Goal: Answer question/provide support

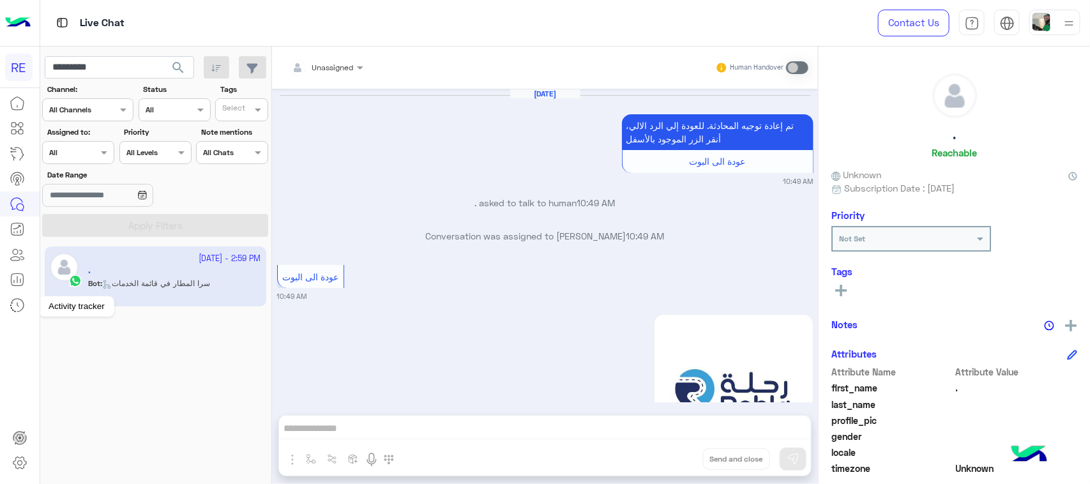
scroll to position [202, 0]
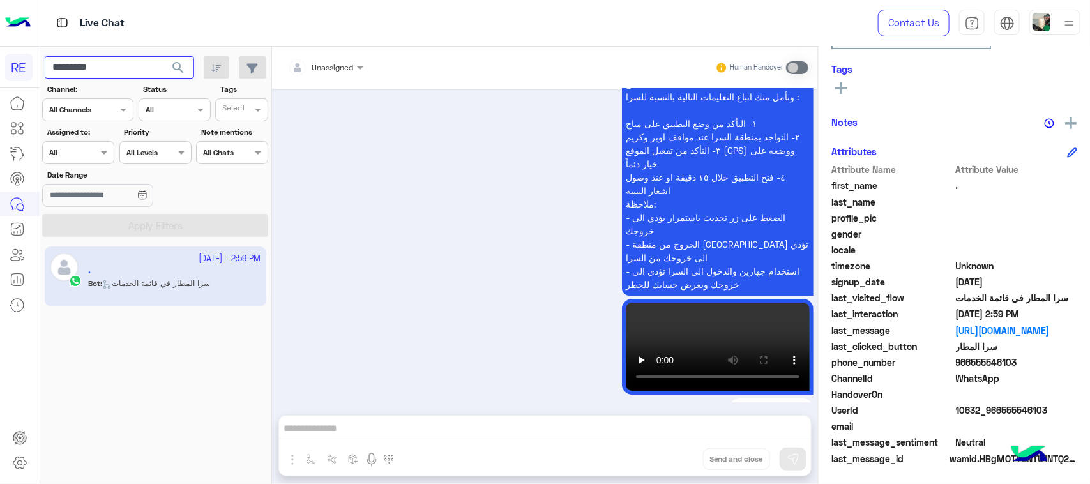
click at [100, 62] on input "*********" at bounding box center [119, 67] width 149 height 23
click at [170, 78] on button "search" at bounding box center [178, 69] width 31 height 27
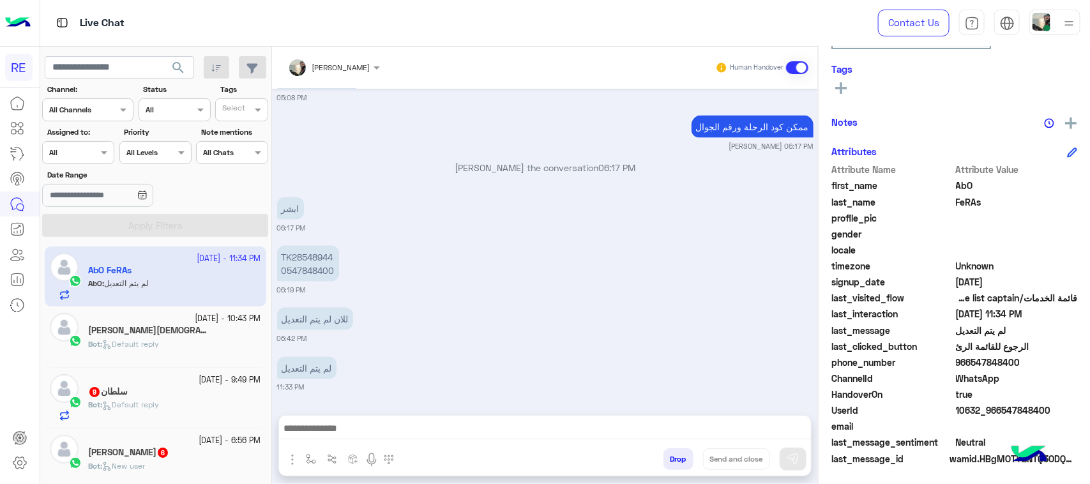
click at [224, 335] on div "[PERSON_NAME][DEMOGRAPHIC_DATA] 2" at bounding box center [174, 331] width 173 height 13
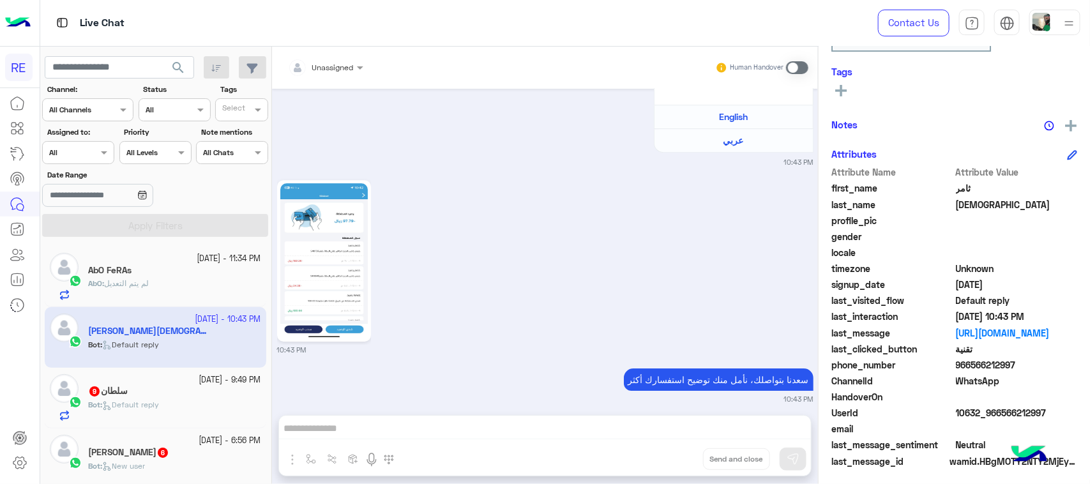
scroll to position [202, 0]
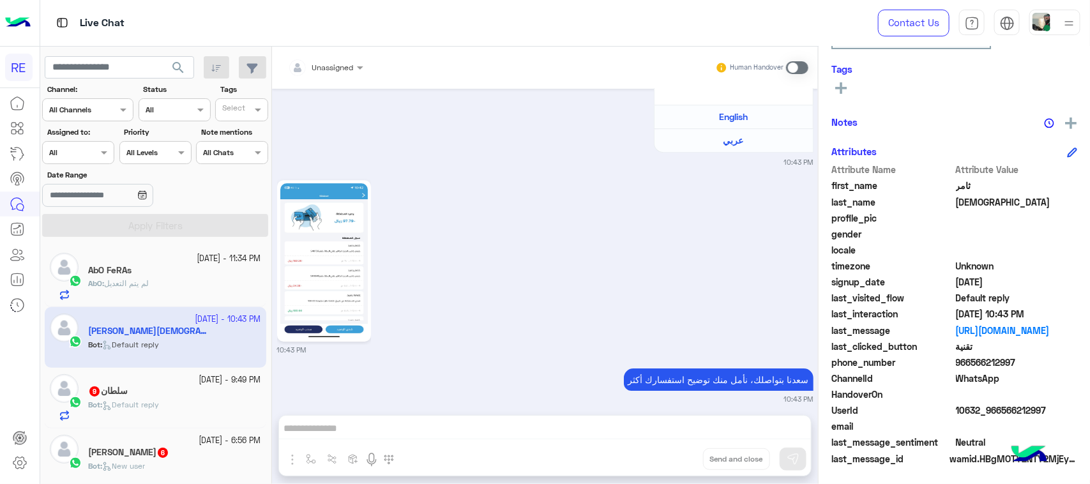
click at [167, 407] on div "Bot : Default reply" at bounding box center [174, 410] width 173 height 22
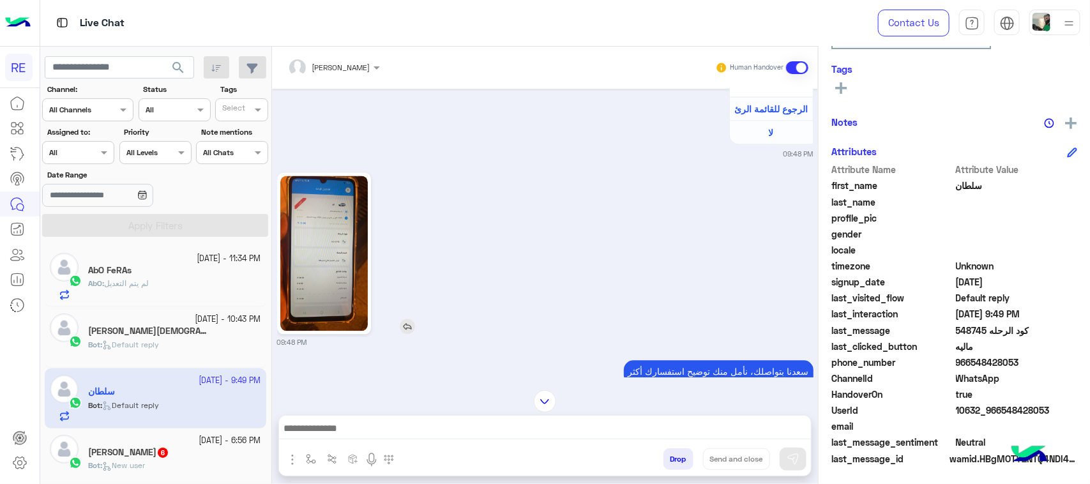
scroll to position [1188, 0]
click at [304, 252] on img at bounding box center [323, 254] width 87 height 155
